Goal: Information Seeking & Learning: Learn about a topic

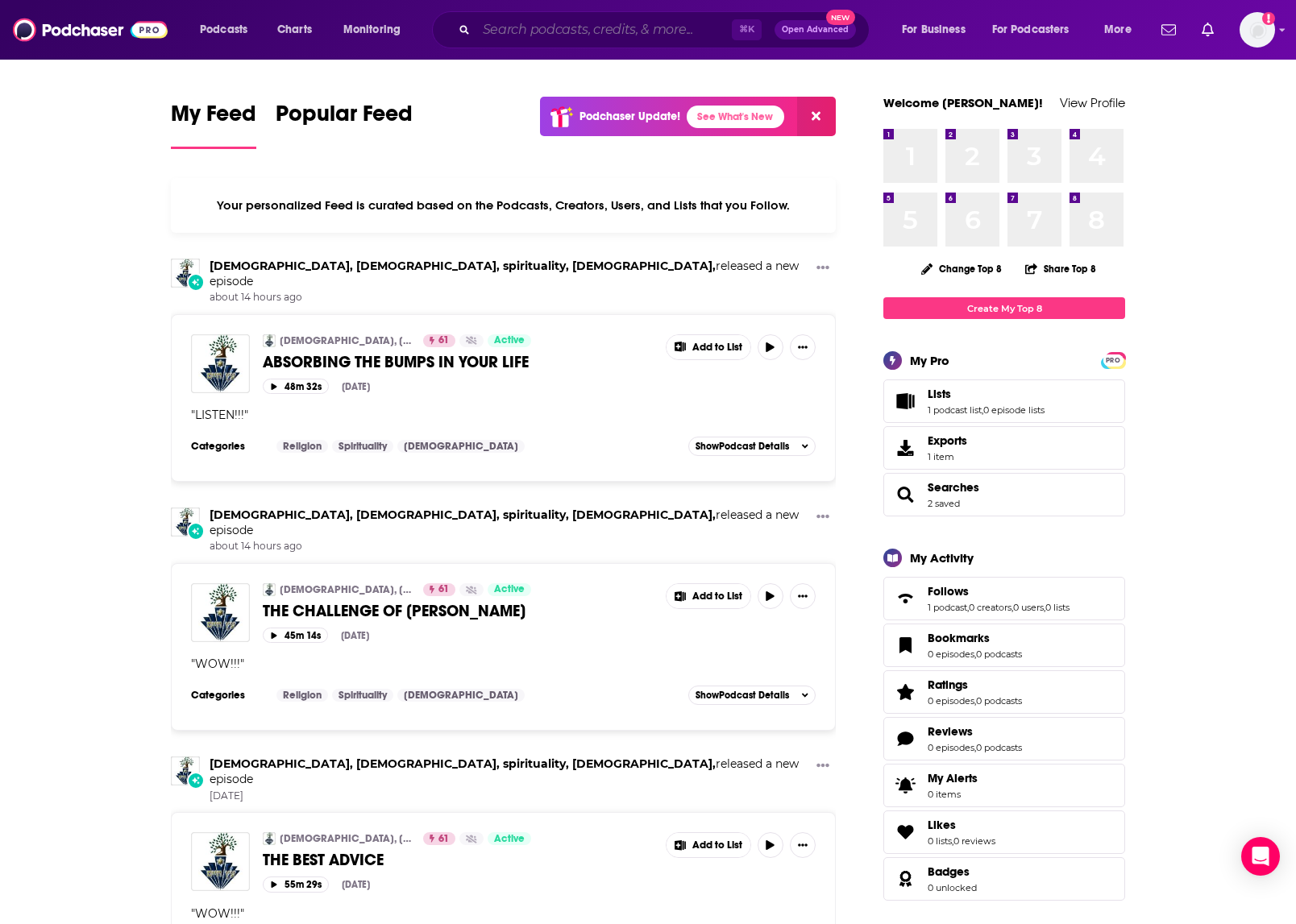
click at [583, 24] on input "Search podcasts, credits, & more..." at bounding box center [604, 30] width 255 height 26
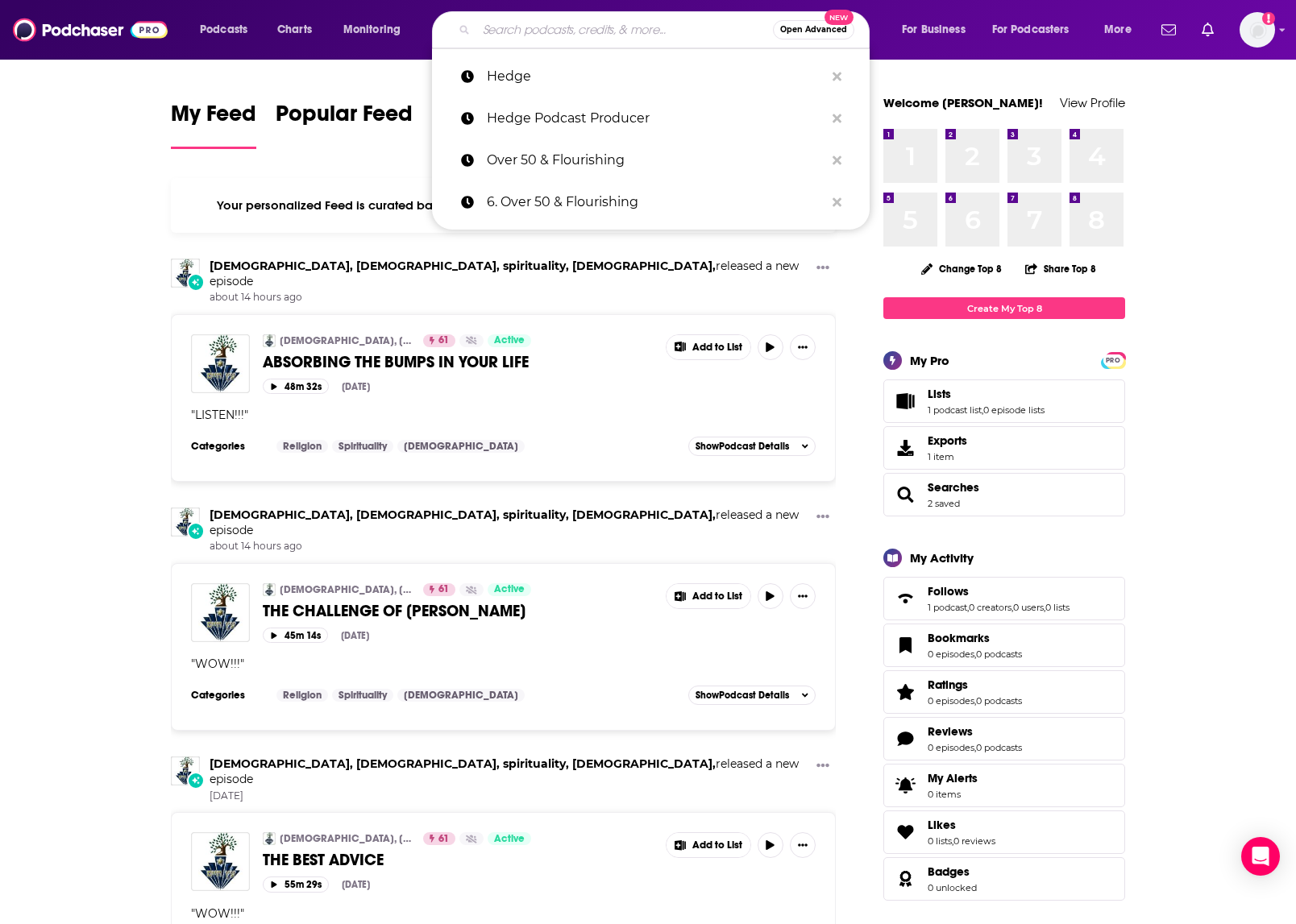
paste input "Over 50 & Flourishing"
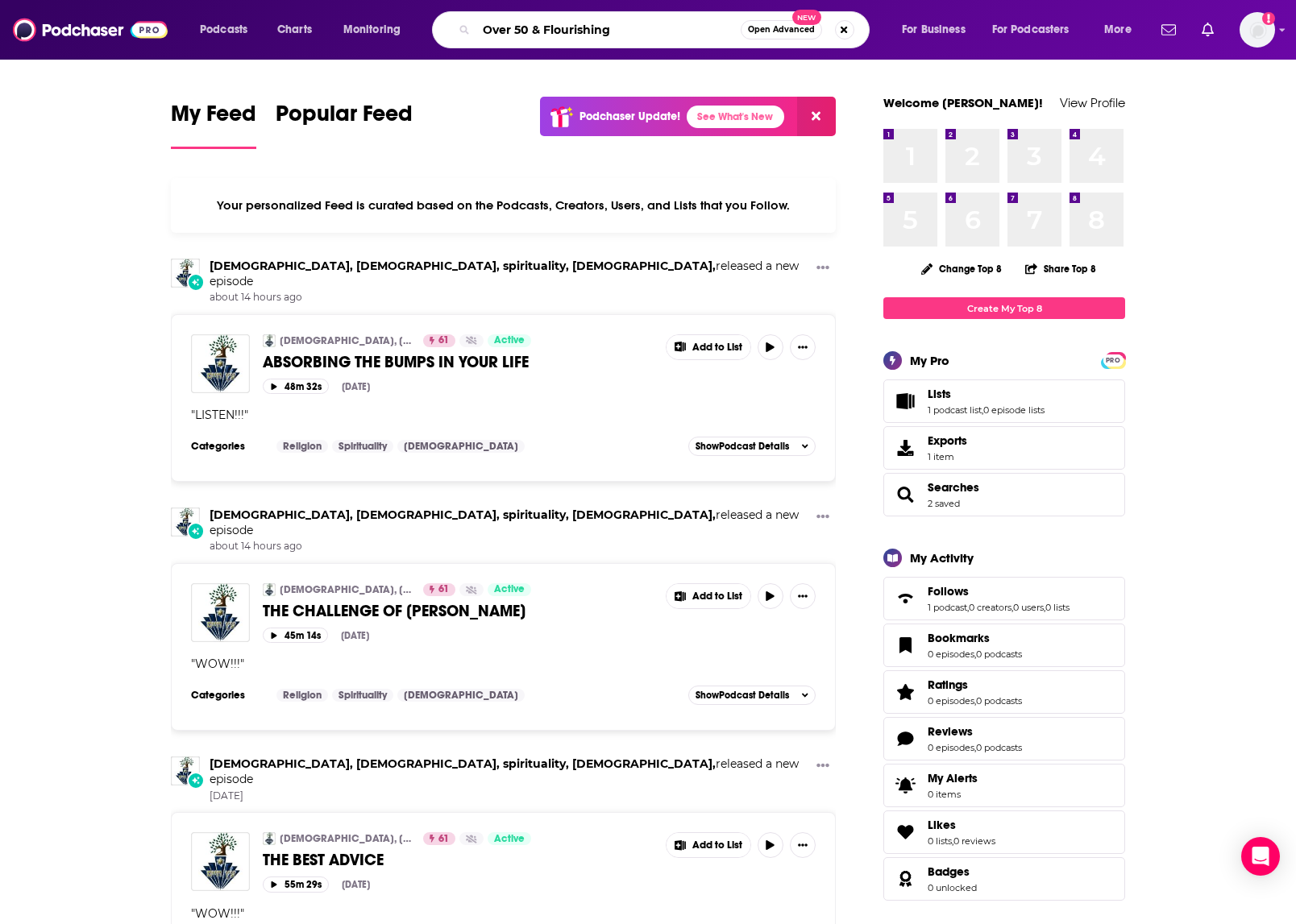
type input "Over 50 & Flourishing"
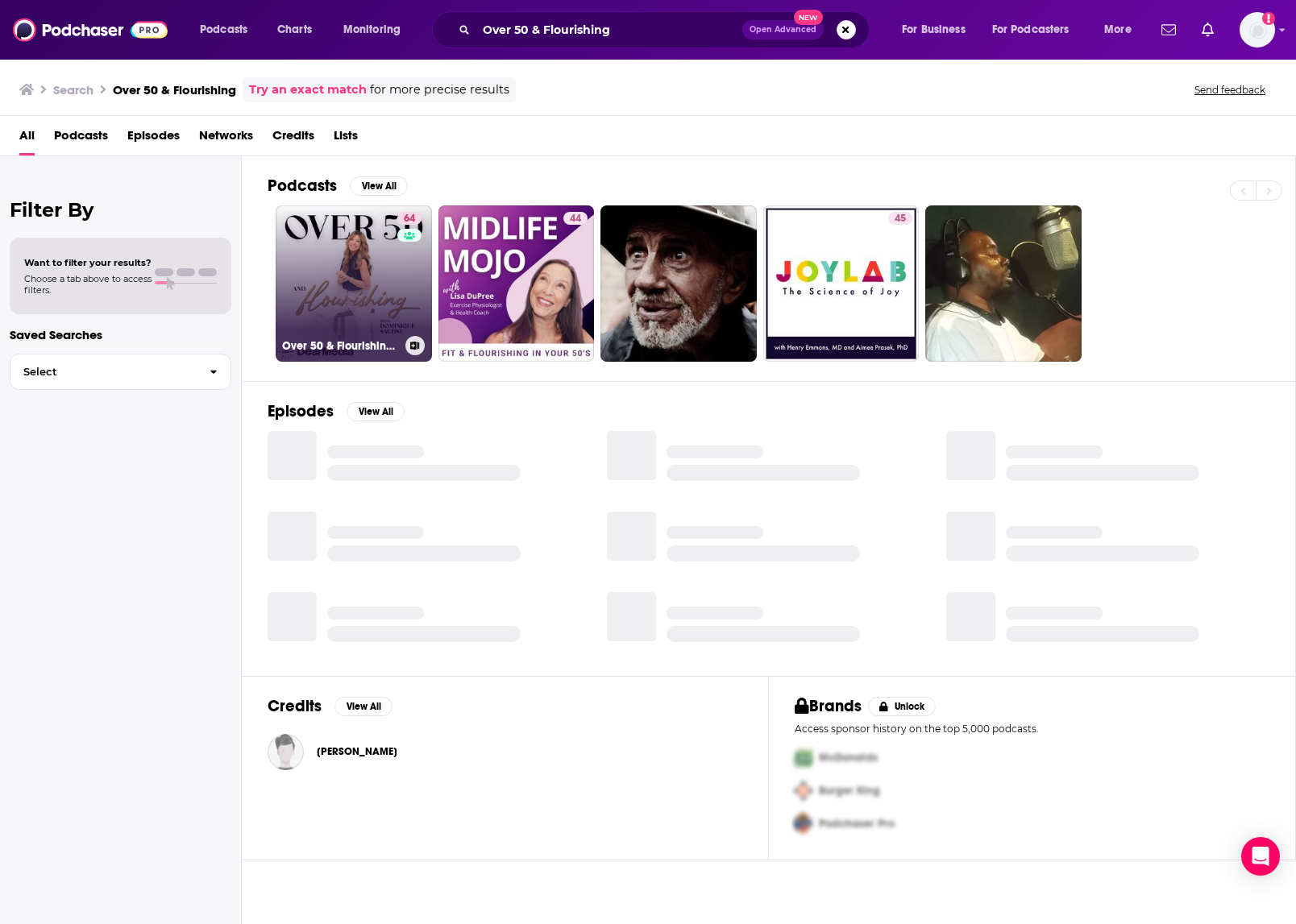
click at [354, 306] on link "64 Over 50 & Flourishing with [PERSON_NAME]" at bounding box center [354, 283] width 156 height 156
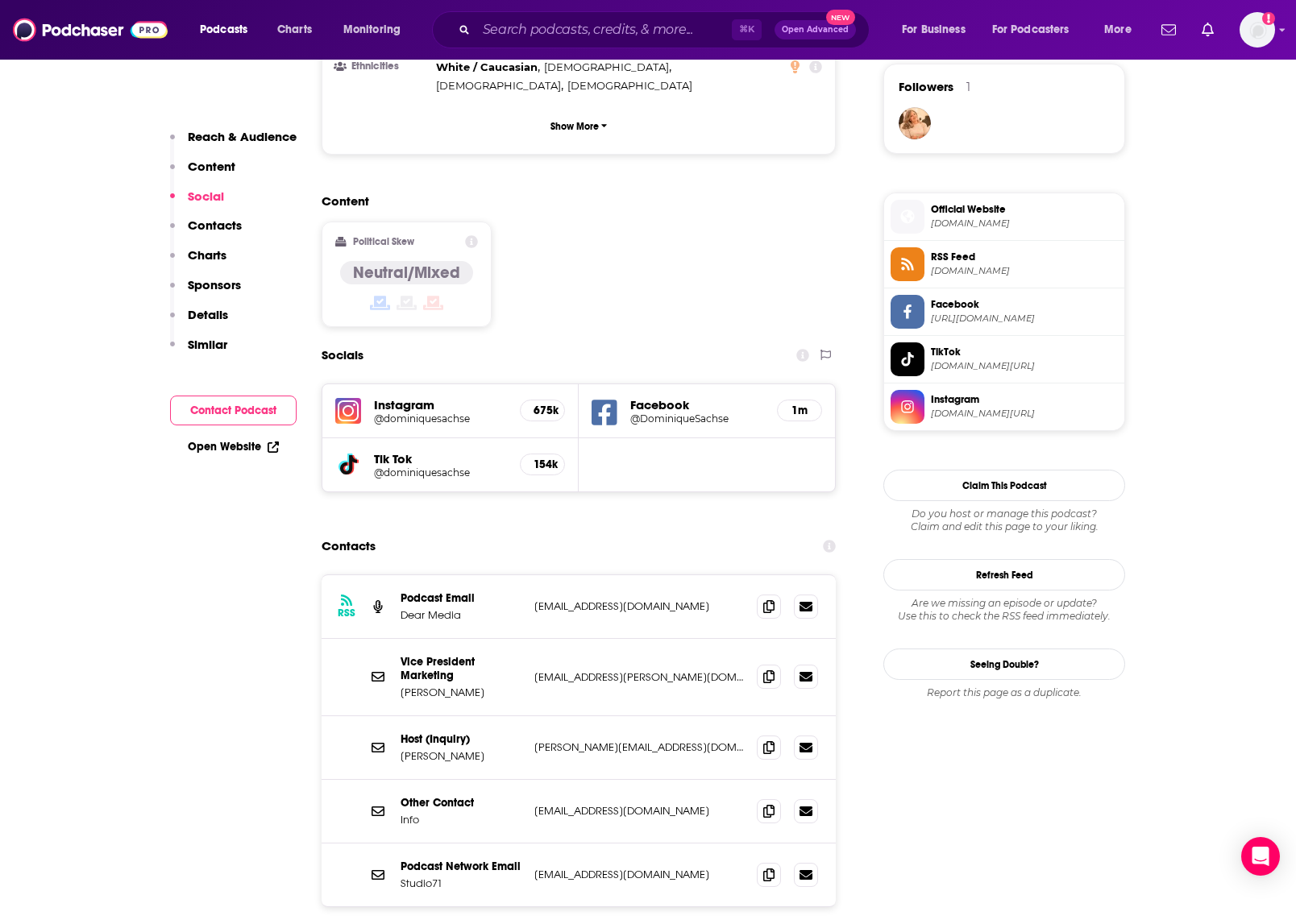
scroll to position [1178, 0]
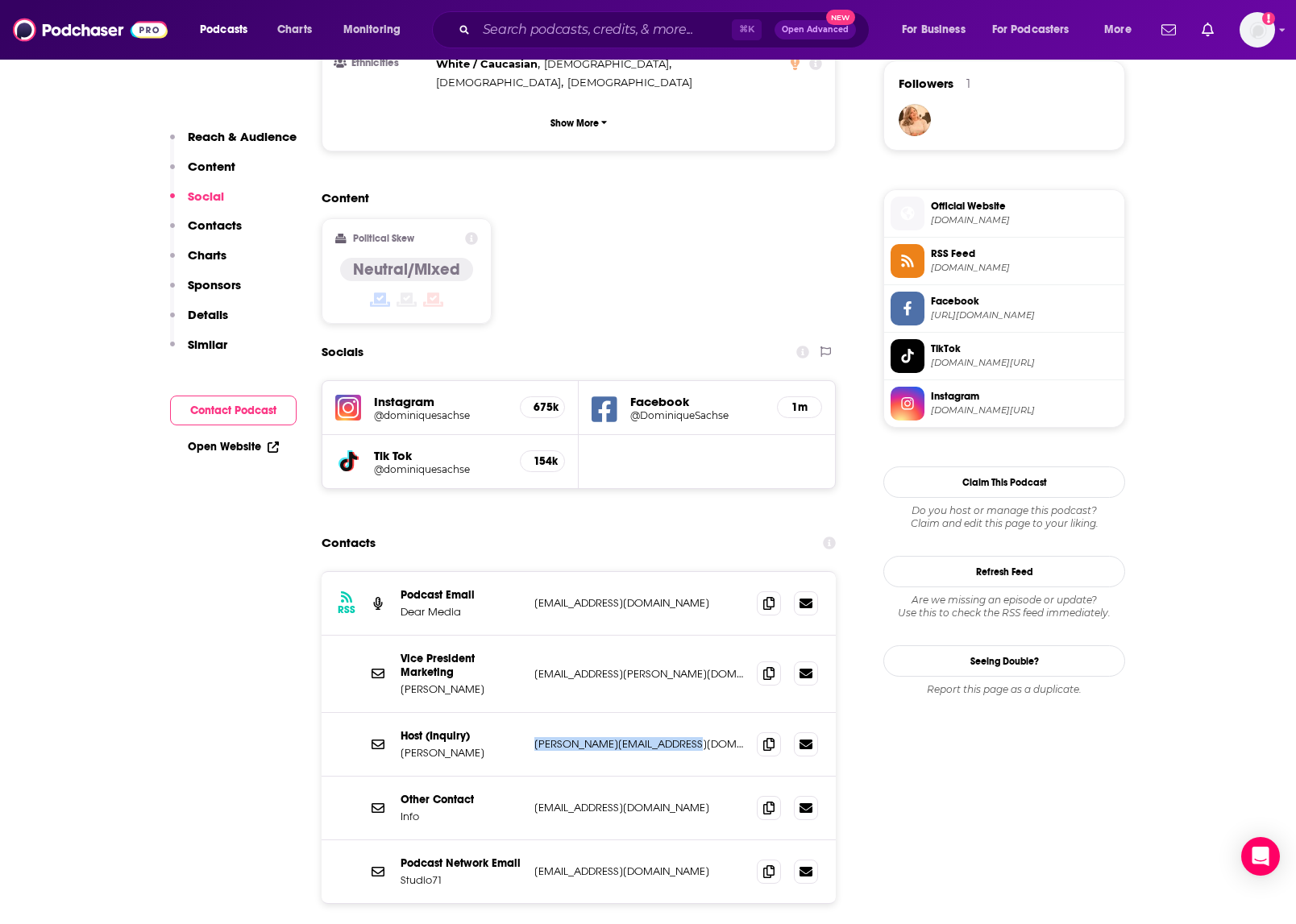
drag, startPoint x: 694, startPoint y: 643, endPoint x: 530, endPoint y: 638, distance: 164.1
click at [530, 713] on div "Host (Inquiry) [PERSON_NAME] [PERSON_NAME][EMAIL_ADDRESS][DOMAIN_NAME] [PERSON_…" at bounding box center [579, 745] width 514 height 64
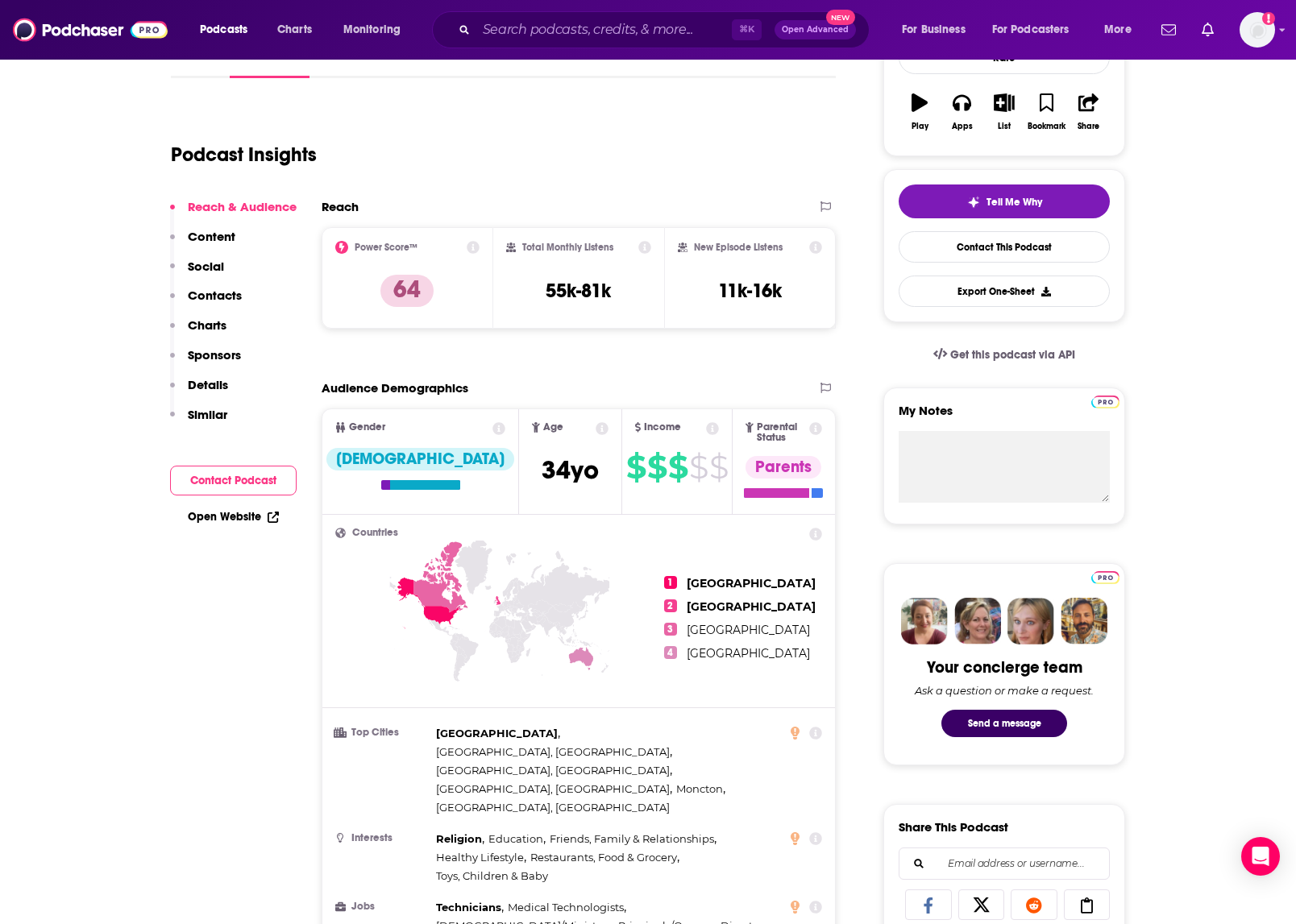
scroll to position [0, 0]
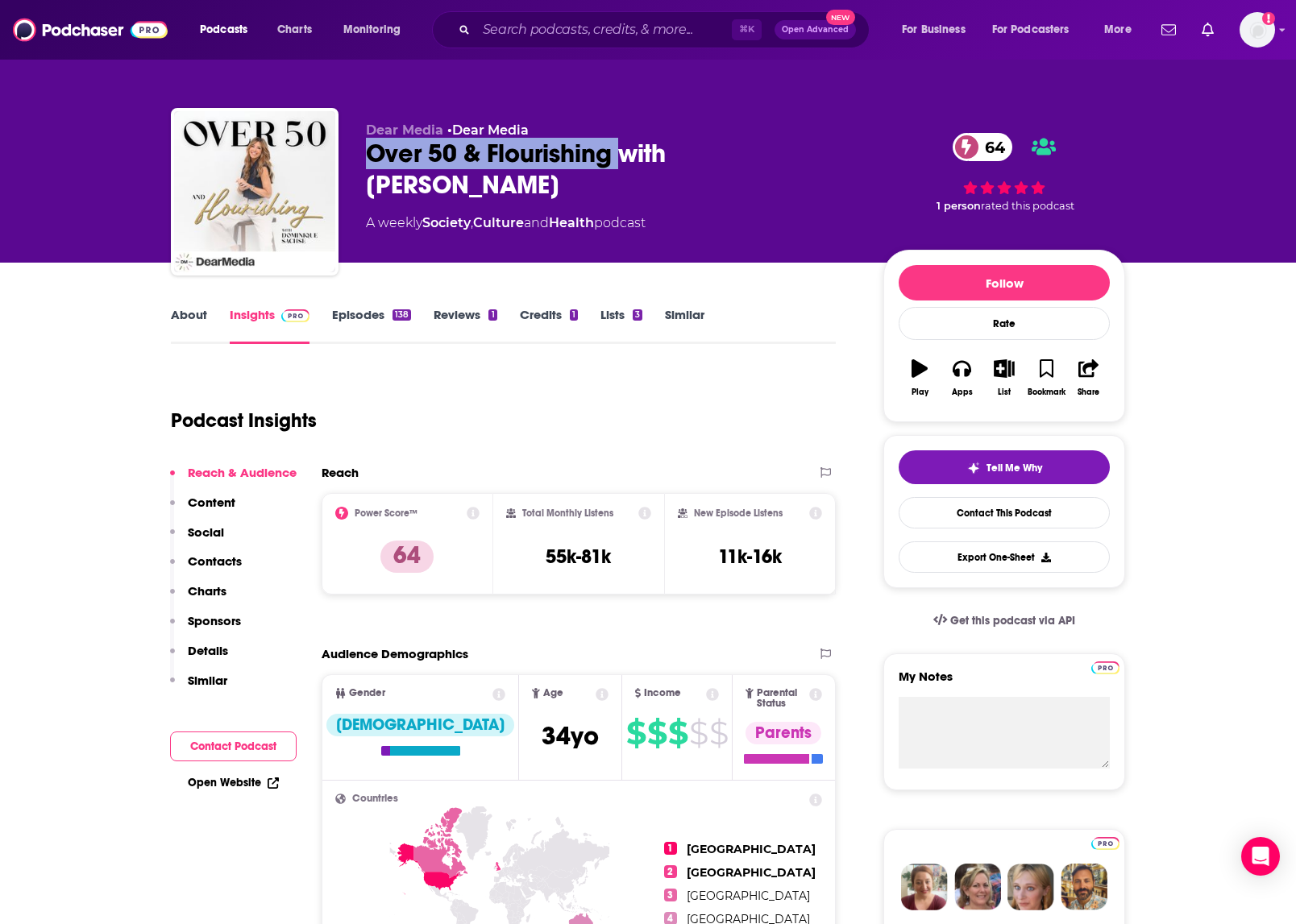
drag, startPoint x: 361, startPoint y: 148, endPoint x: 617, endPoint y: 157, distance: 256.2
click at [617, 157] on div "Dear Media • Dear Media Over 50 & Flourishing with [PERSON_NAME] 64 A weekly So…" at bounding box center [648, 194] width 954 height 174
drag, startPoint x: 673, startPoint y: 156, endPoint x: 664, endPoint y: 196, distance: 41.0
click at [664, 196] on div "Over 50 & Flourishing with [PERSON_NAME] 64" at bounding box center [612, 168] width 492 height 63
copy h2 "[PERSON_NAME]"
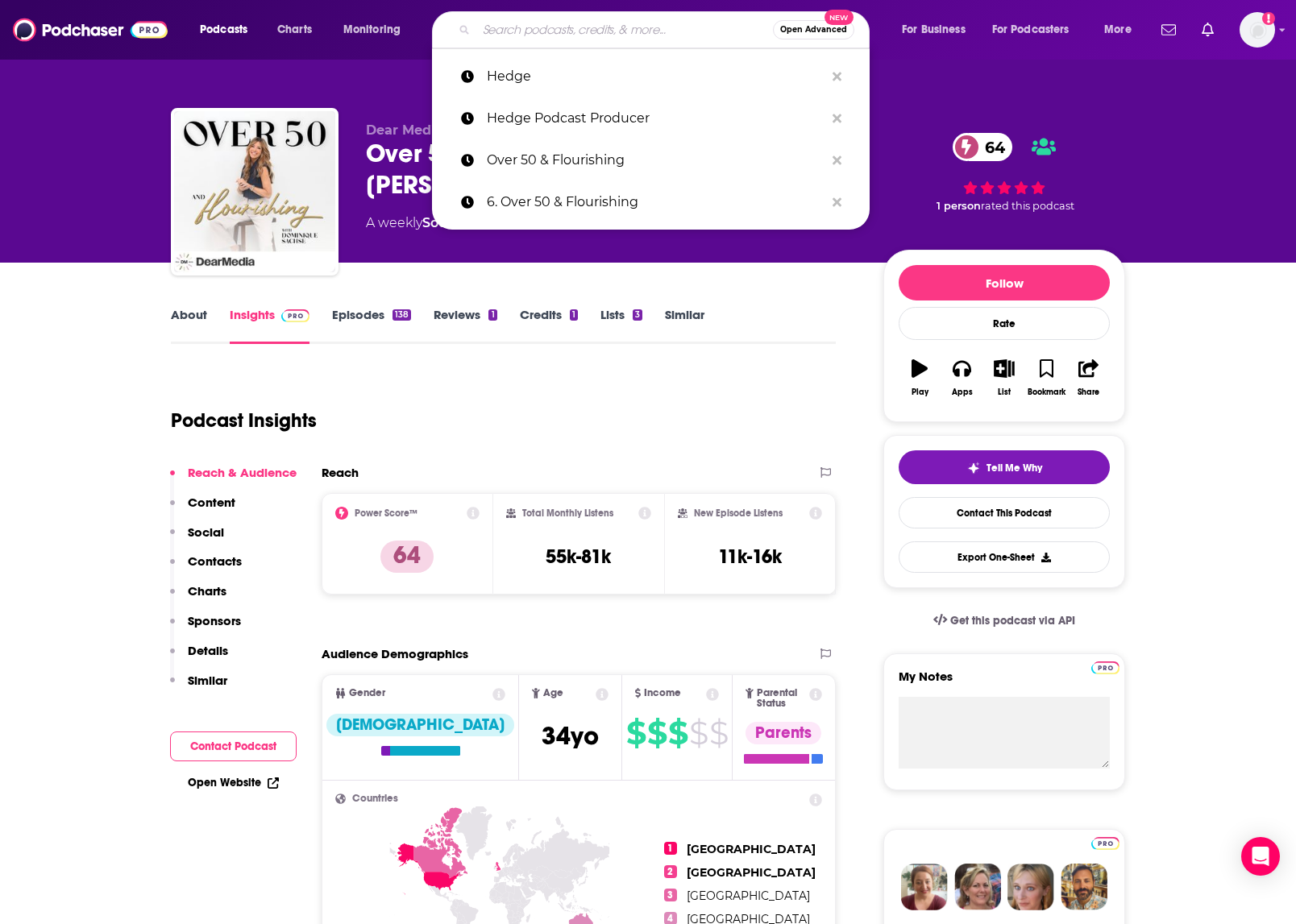
click at [572, 28] on input "Search podcasts, credits, & more..." at bounding box center [625, 30] width 297 height 26
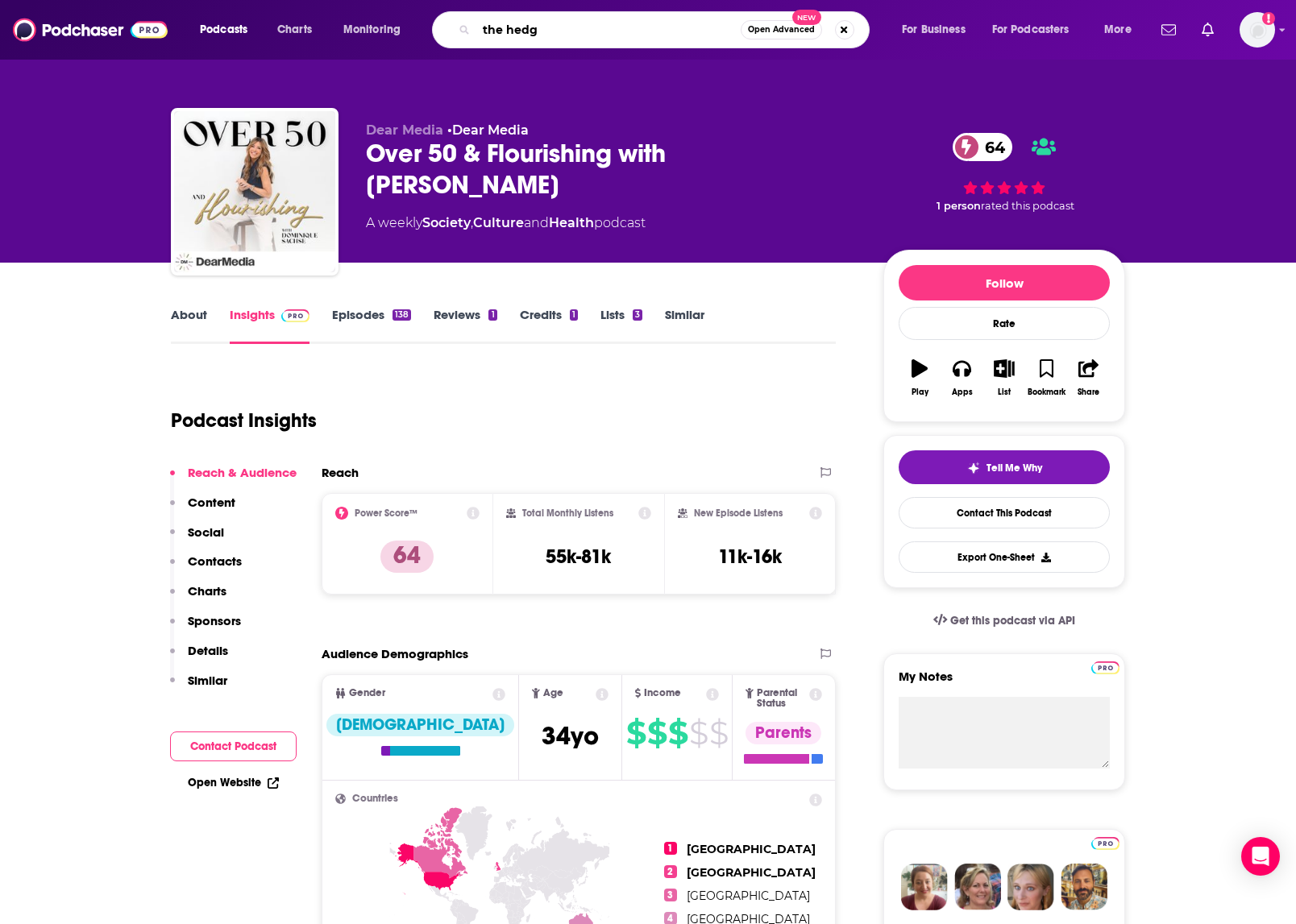
type input "the hedge"
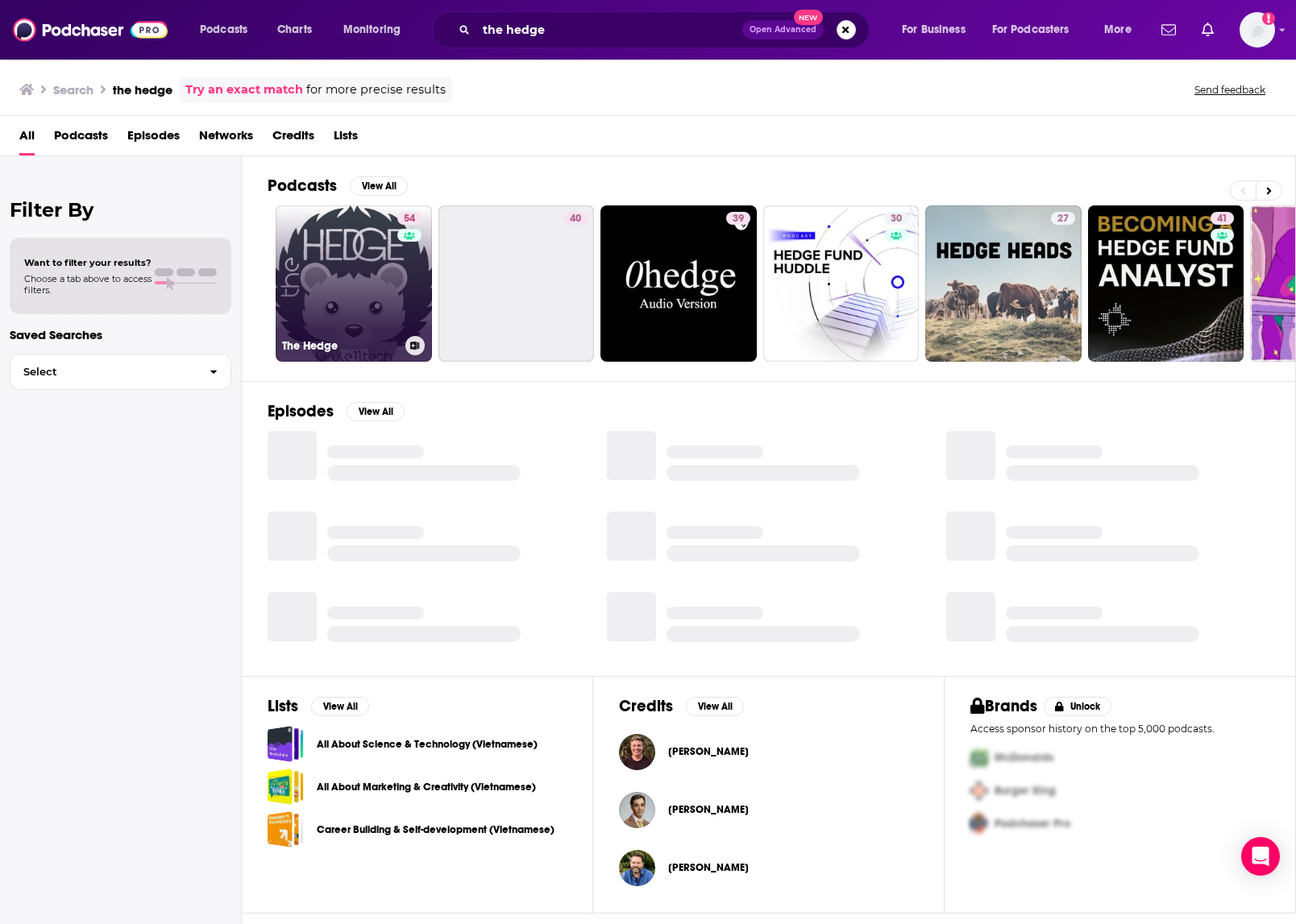
click at [315, 261] on link "54 The Hedge" at bounding box center [354, 283] width 156 height 156
